Goal: Find specific page/section: Locate a particular part of the current website

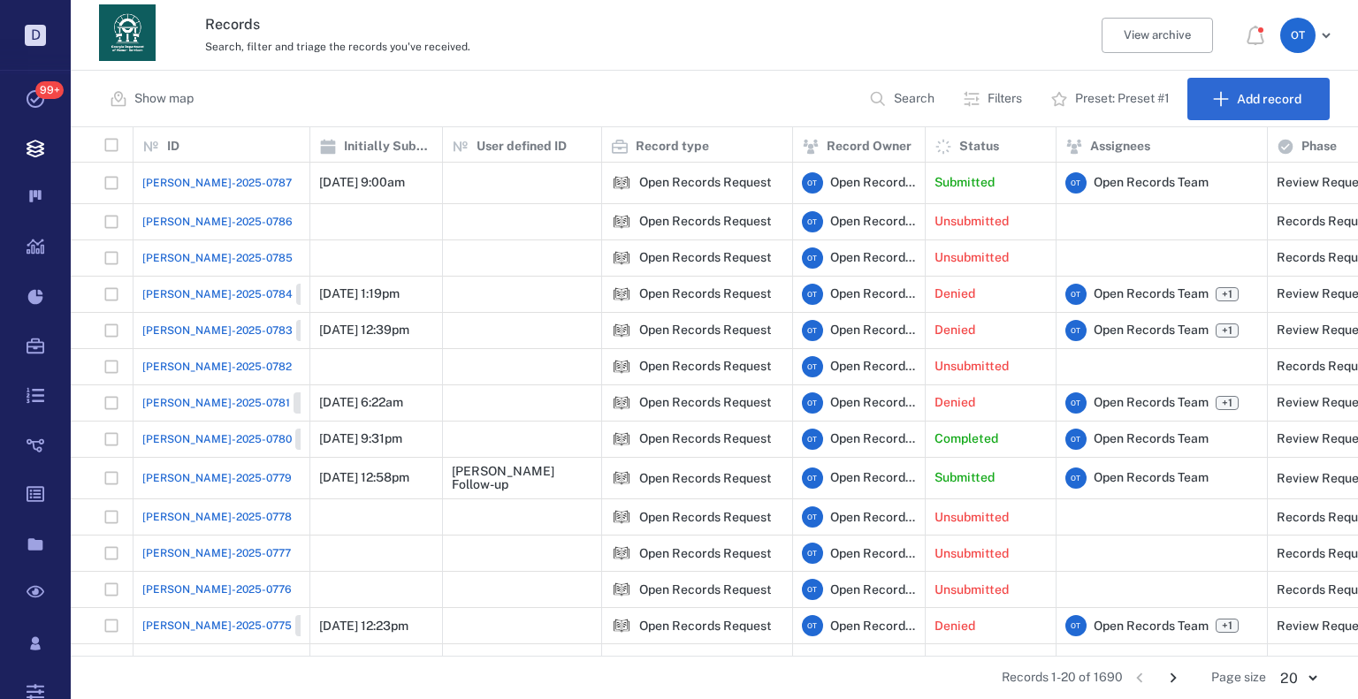
click at [223, 186] on span "[PERSON_NAME]-2025-0787" at bounding box center [216, 183] width 149 height 16
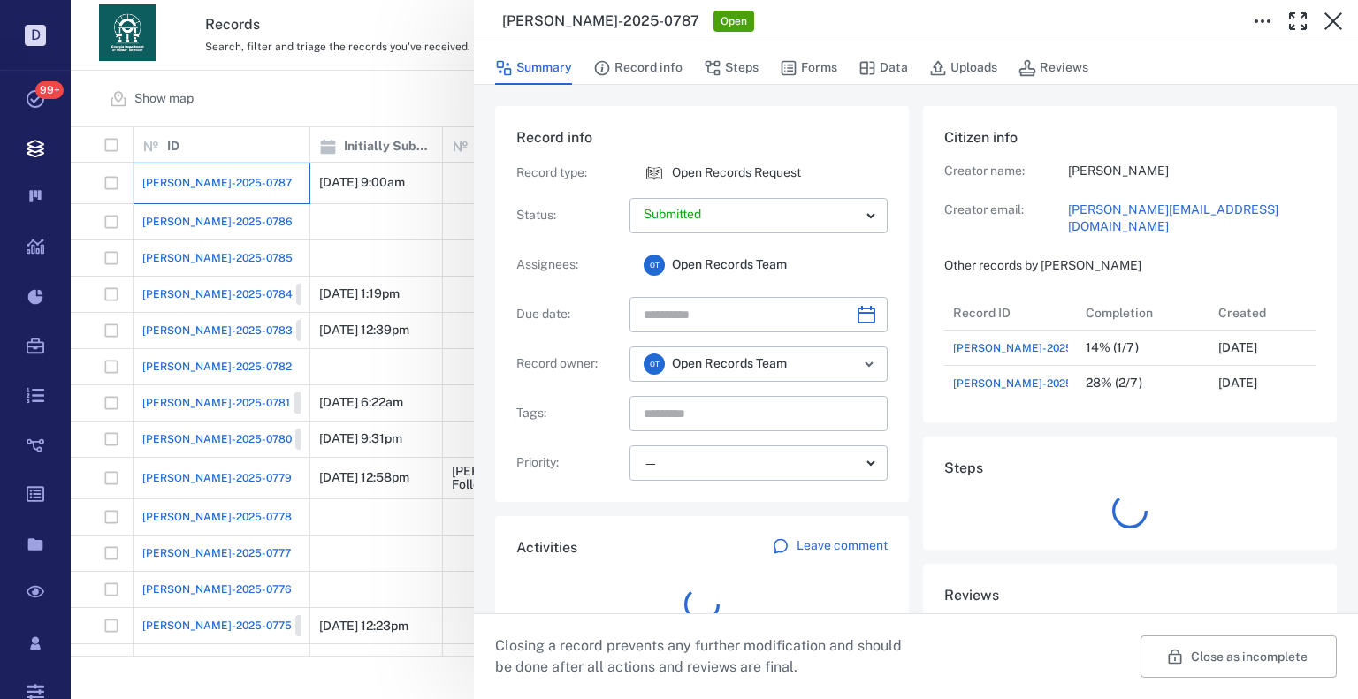
scroll to position [106, 351]
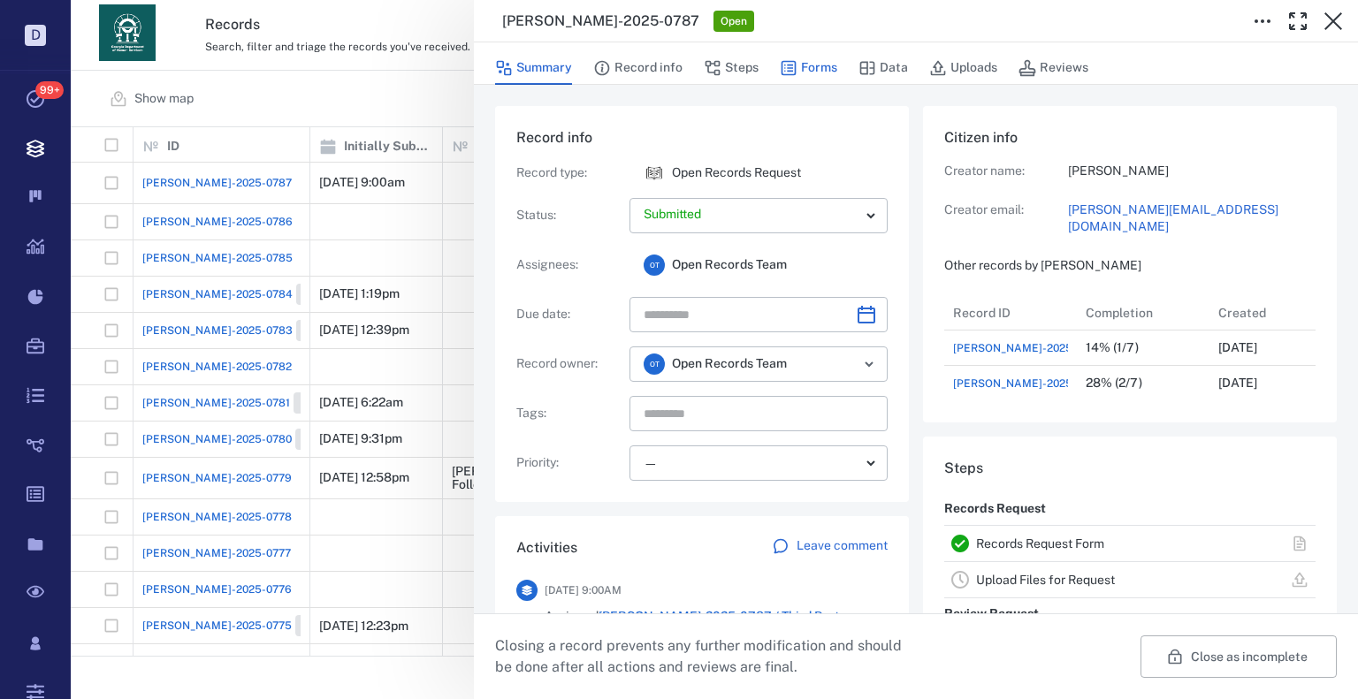
click at [792, 65] on icon "button" at bounding box center [789, 68] width 18 height 18
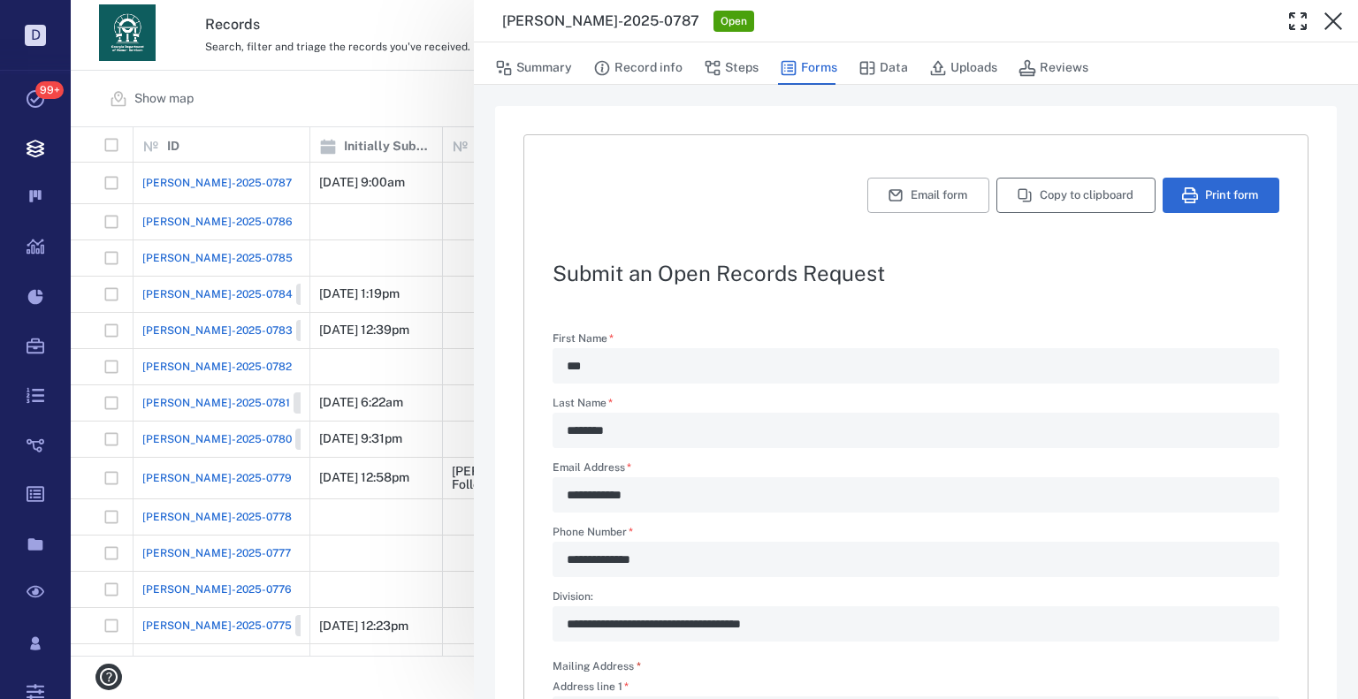
click at [1032, 204] on button "Copy to clipboard" at bounding box center [1075, 195] width 159 height 35
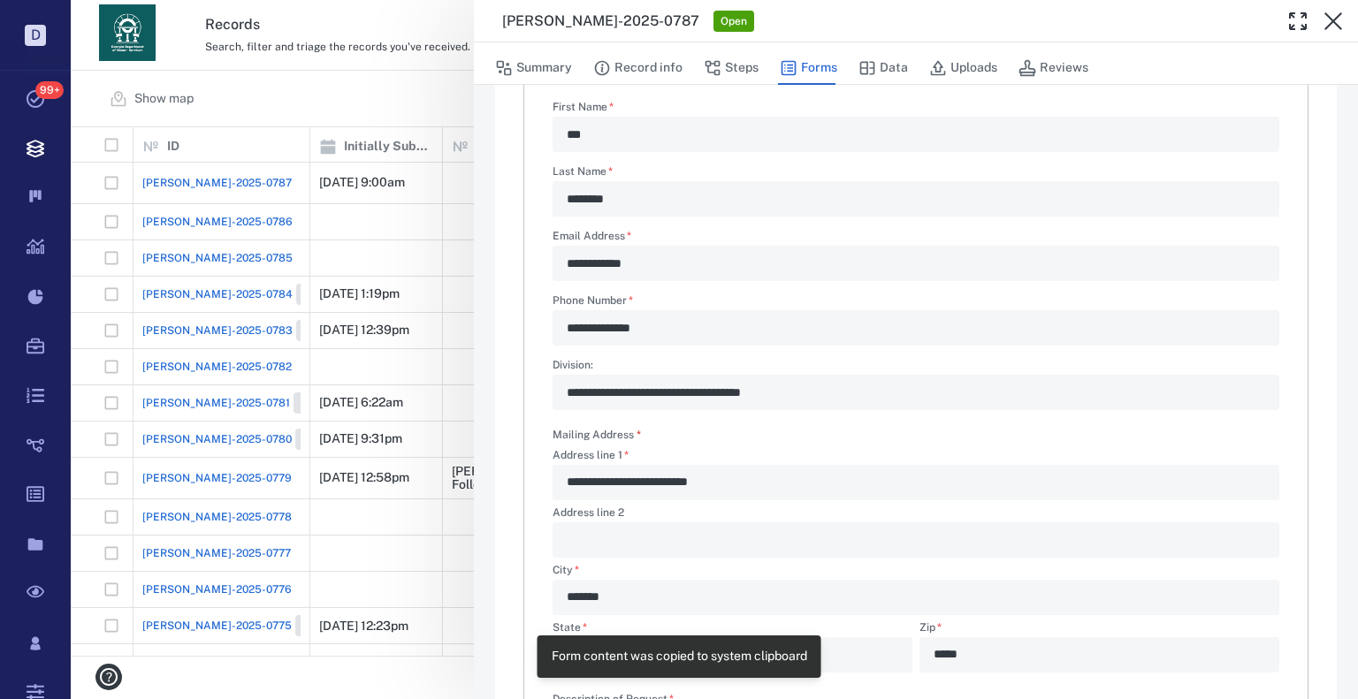
scroll to position [354, 0]
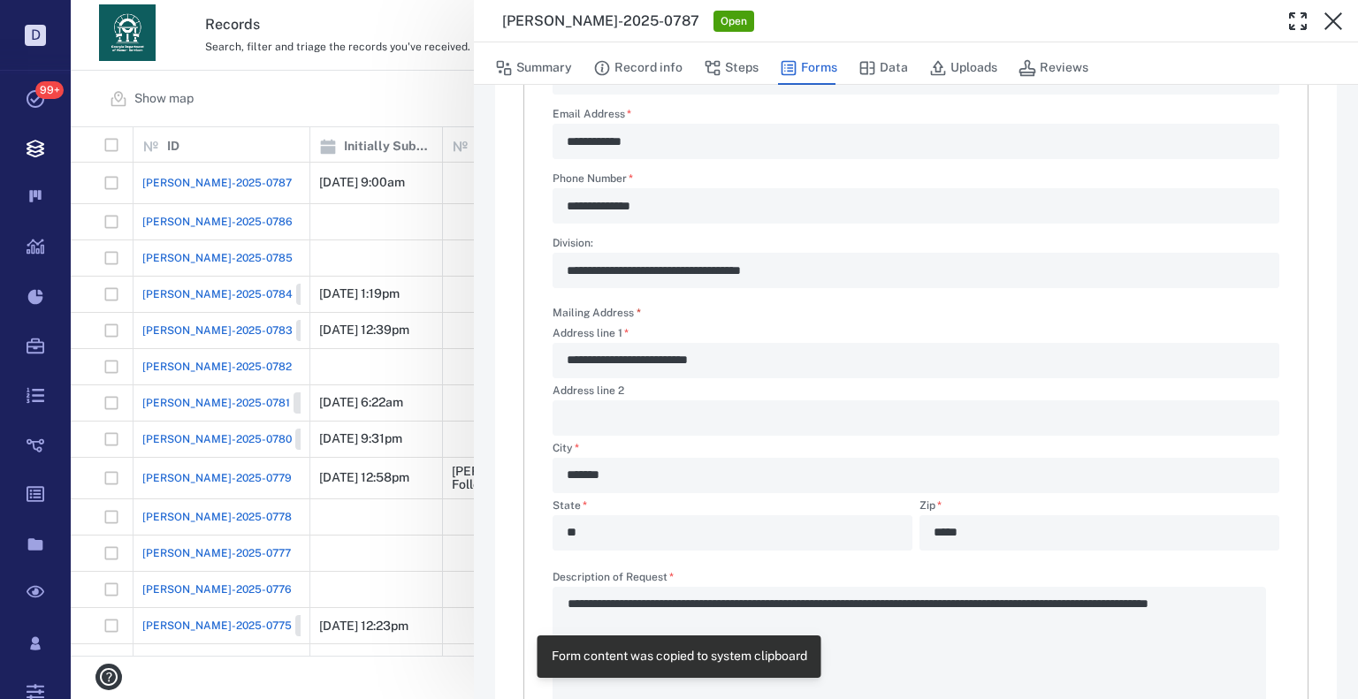
drag, startPoint x: 425, startPoint y: 134, endPoint x: 498, endPoint y: 121, distance: 74.5
click at [426, 134] on div "**********" at bounding box center [714, 349] width 1287 height 699
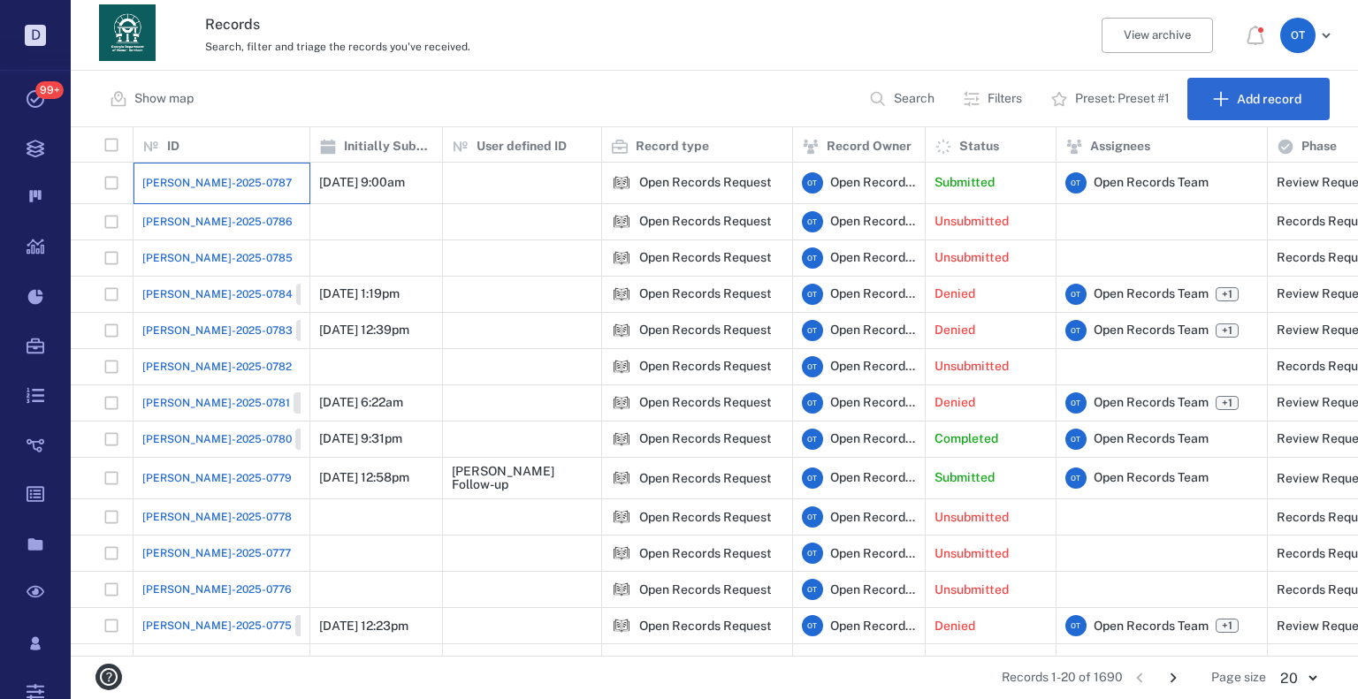
click at [226, 180] on div "[PERSON_NAME]-2025-0787" at bounding box center [221, 182] width 158 height 35
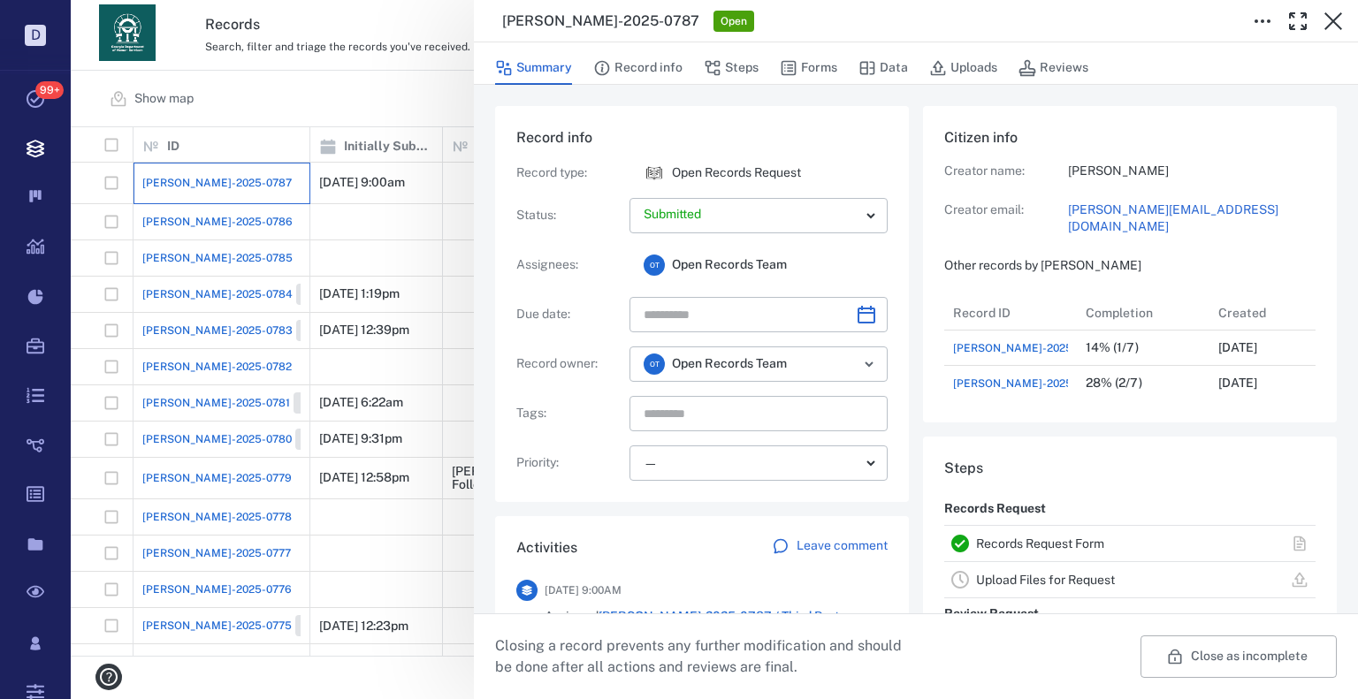
scroll to position [106, 351]
click at [831, 72] on button "Forms" at bounding box center [808, 68] width 57 height 34
click at [810, 66] on button "Forms" at bounding box center [808, 68] width 57 height 34
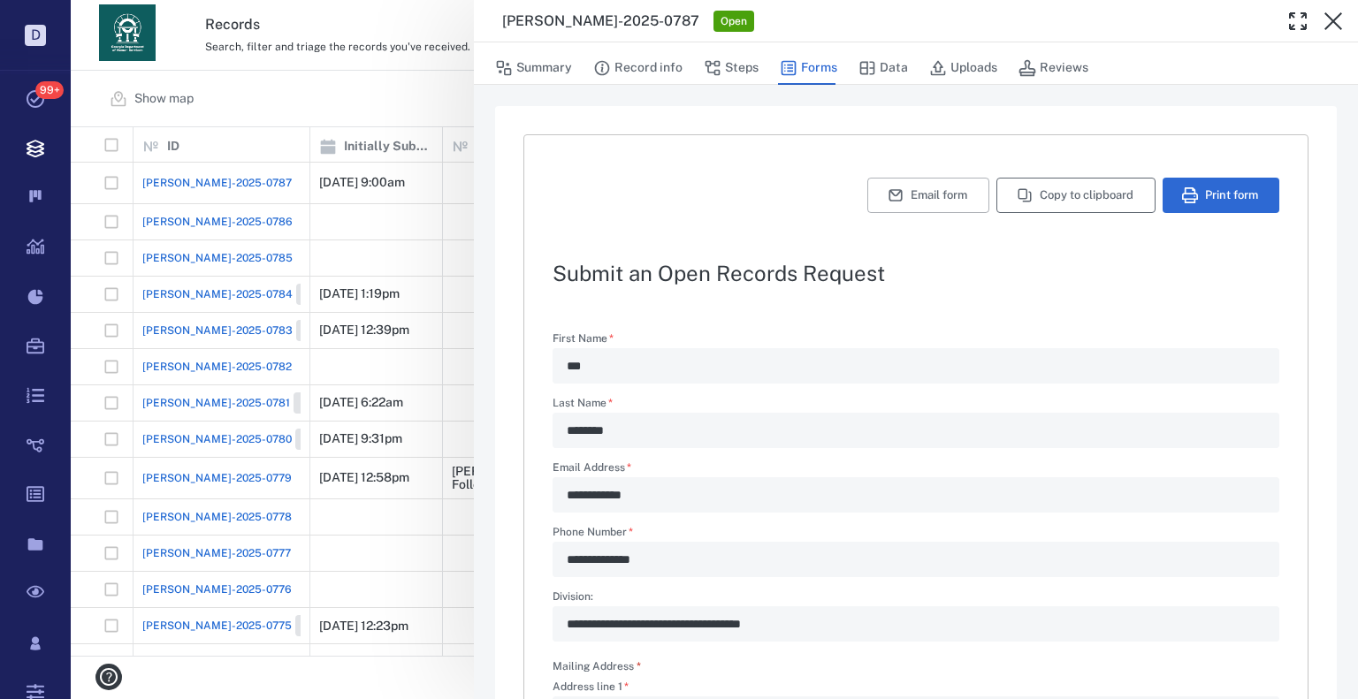
click at [1027, 186] on button "Copy to clipboard" at bounding box center [1075, 195] width 159 height 35
